Goal: Task Accomplishment & Management: Manage account settings

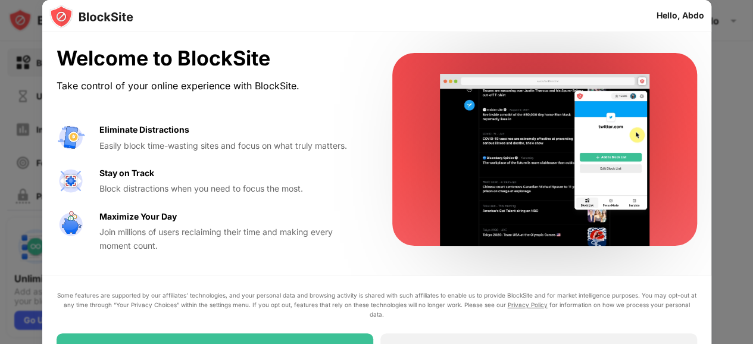
scroll to position [10, 0]
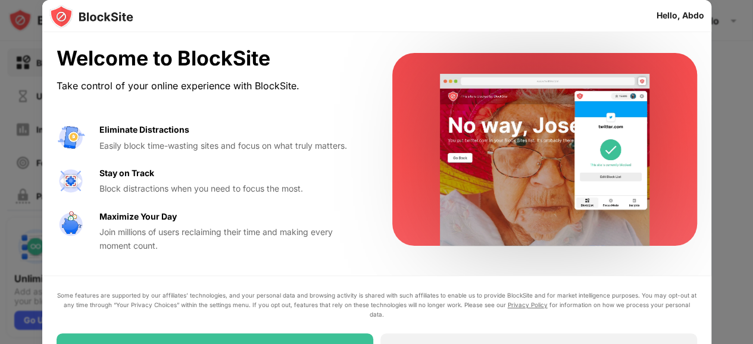
click at [108, 219] on div "Maximize Your Day" at bounding box center [137, 216] width 77 height 13
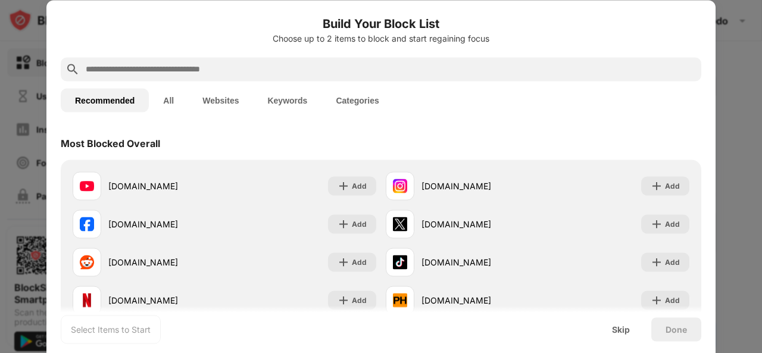
drag, startPoint x: 716, startPoint y: 19, endPoint x: 693, endPoint y: 206, distance: 188.4
click at [692, 353] on div "Build Your Block List Choose up to 2 items to block and start regaining focus R…" at bounding box center [381, 353] width 762 height 0
drag, startPoint x: 716, startPoint y: 51, endPoint x: 716, endPoint y: 76, distance: 24.4
click at [716, 76] on div at bounding box center [381, 176] width 762 height 353
click at [741, 51] on div at bounding box center [381, 176] width 762 height 353
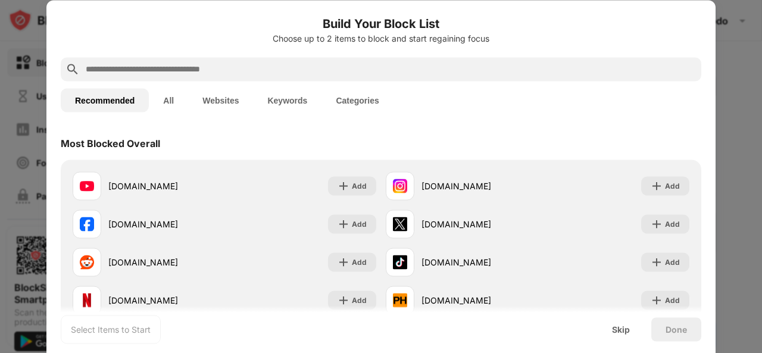
click at [40, 49] on div at bounding box center [381, 176] width 762 height 353
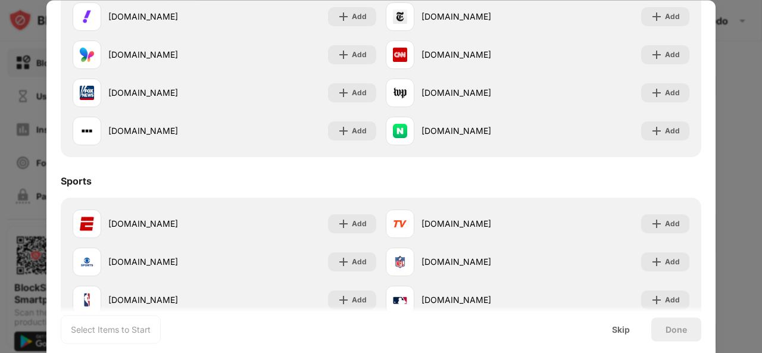
scroll to position [780, 0]
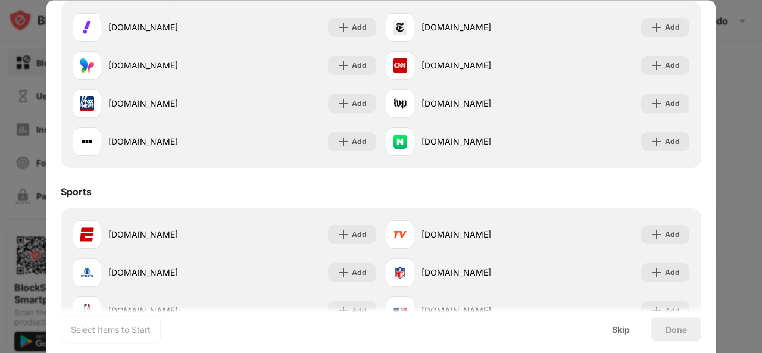
drag, startPoint x: 750, startPoint y: 208, endPoint x: 756, endPoint y: 189, distance: 19.4
click at [756, 189] on div at bounding box center [381, 176] width 762 height 353
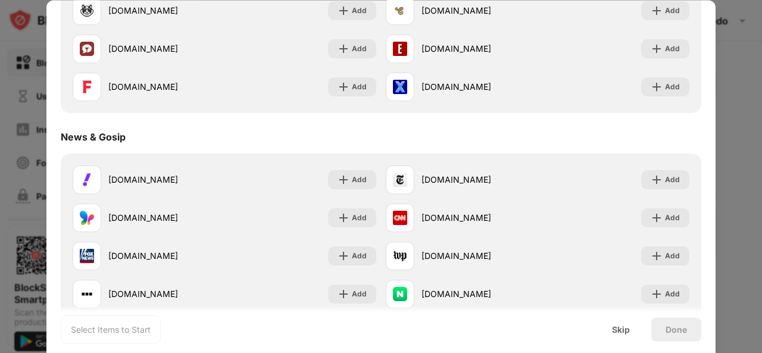
scroll to position [624, 0]
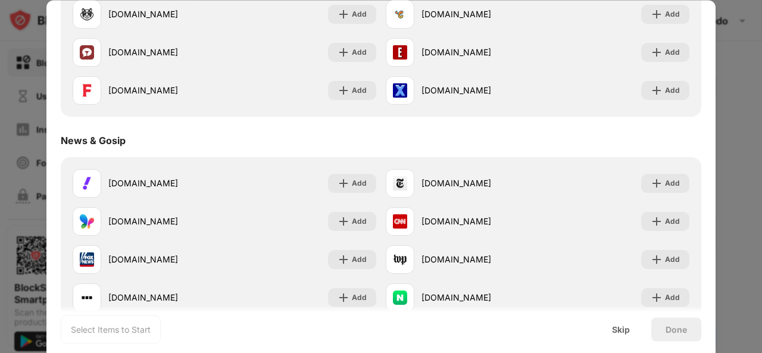
drag, startPoint x: 727, startPoint y: 164, endPoint x: 728, endPoint y: 138, distance: 25.6
click at [728, 138] on div at bounding box center [381, 176] width 762 height 353
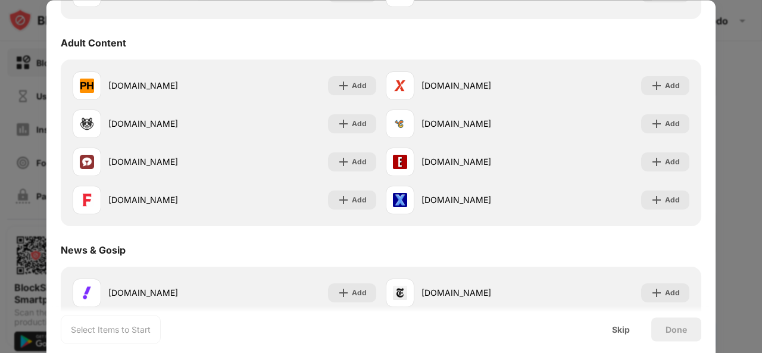
scroll to position [511, 0]
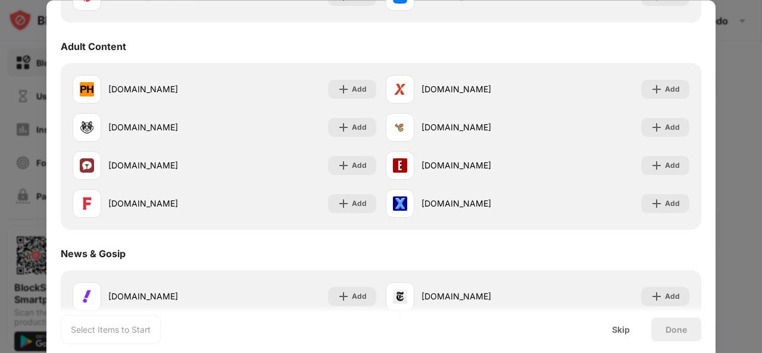
drag, startPoint x: 716, startPoint y: 142, endPoint x: 721, endPoint y: 120, distance: 22.5
click at [721, 120] on div at bounding box center [381, 176] width 762 height 353
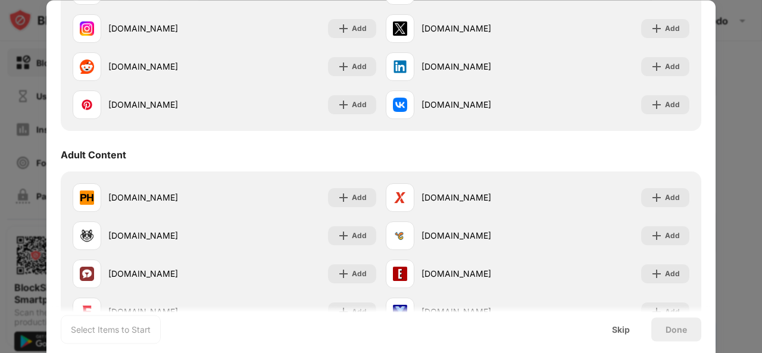
scroll to position [392, 0]
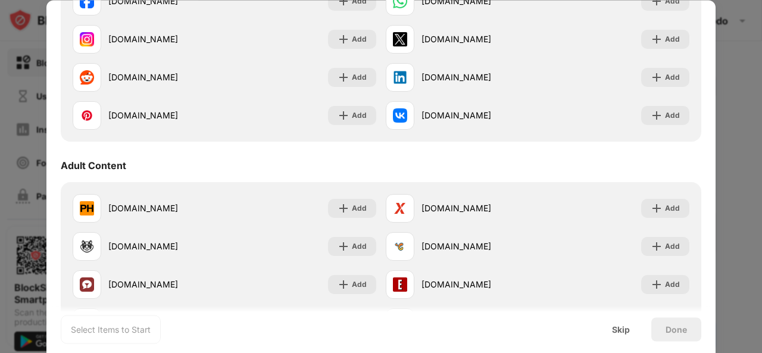
click at [88, 165] on div "Adult Content" at bounding box center [94, 166] width 66 height 12
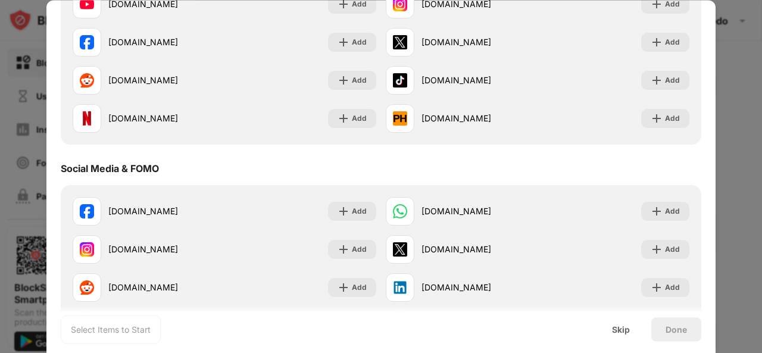
scroll to position [0, 0]
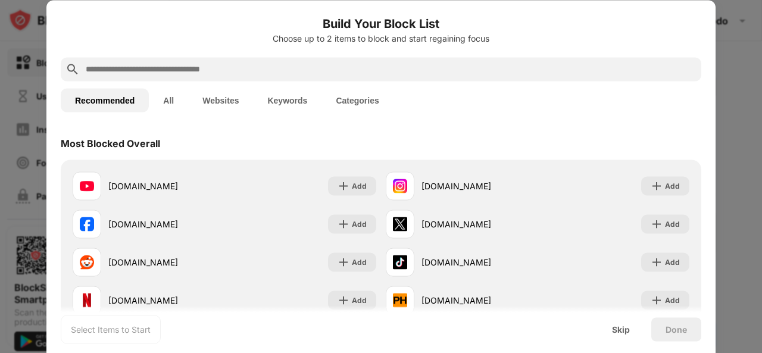
click at [744, 132] on div at bounding box center [381, 176] width 762 height 353
click at [423, 28] on h6 "Build Your Block List" at bounding box center [381, 23] width 641 height 18
click at [747, 58] on div at bounding box center [381, 176] width 762 height 353
click at [622, 332] on div "Skip" at bounding box center [621, 330] width 18 height 10
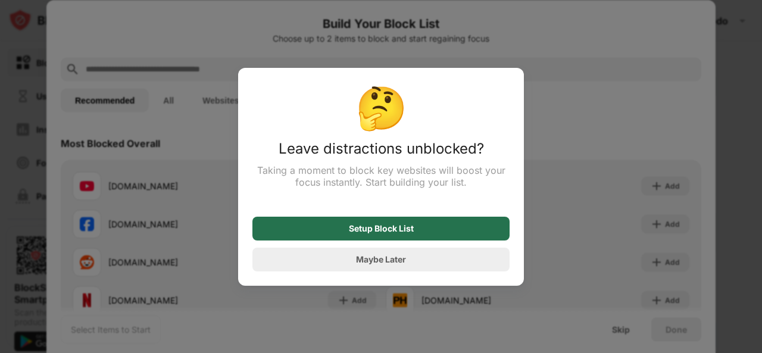
click at [398, 230] on div "Setup Block List" at bounding box center [381, 229] width 65 height 10
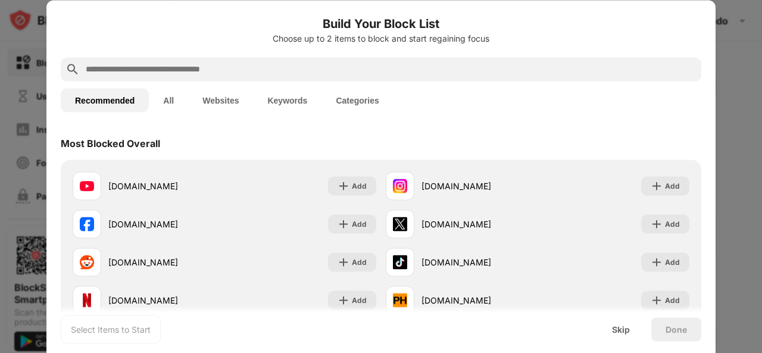
click at [732, 128] on div at bounding box center [381, 176] width 762 height 353
click at [618, 331] on div "Skip" at bounding box center [621, 330] width 18 height 10
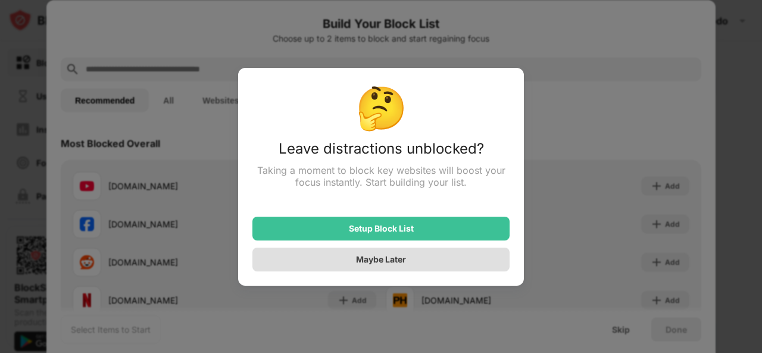
click at [391, 264] on div "Maybe Later" at bounding box center [381, 259] width 50 height 10
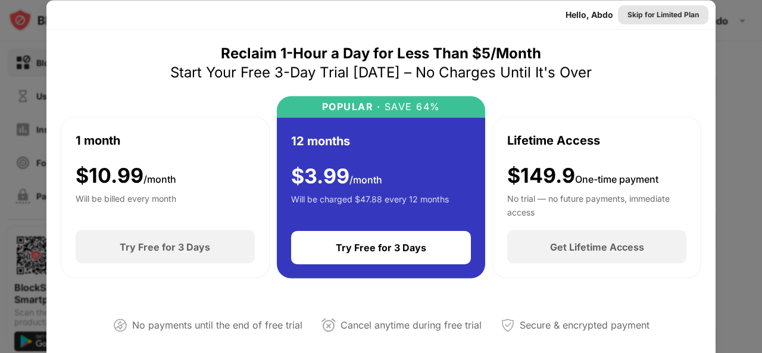
click at [664, 15] on div "Skip for Limited Plan" at bounding box center [663, 14] width 71 height 12
